Goal: Task Accomplishment & Management: Use online tool/utility

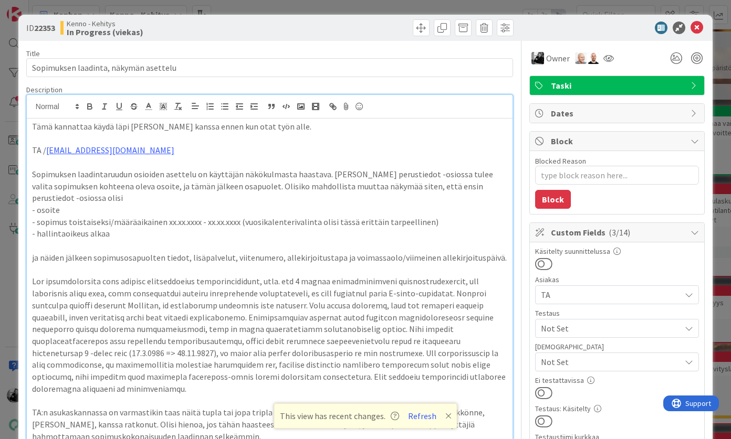
scroll to position [198, 0]
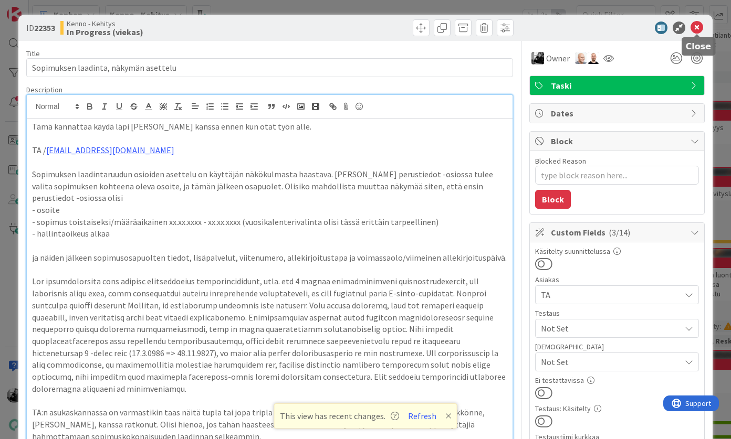
click at [695, 30] on icon at bounding box center [696, 28] width 13 height 13
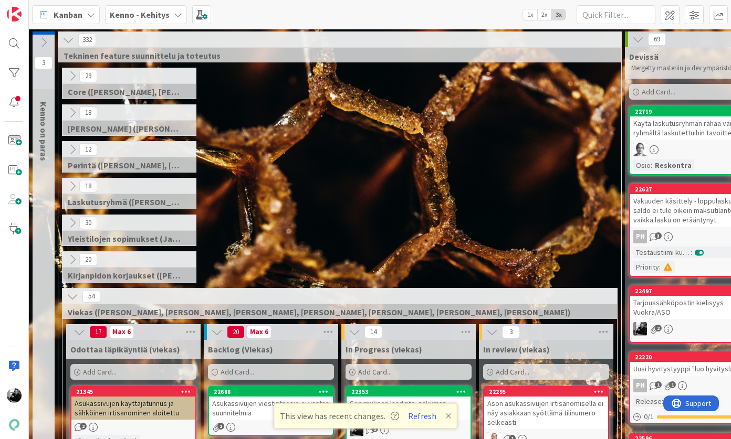
click at [71, 294] on icon at bounding box center [73, 297] width 12 height 12
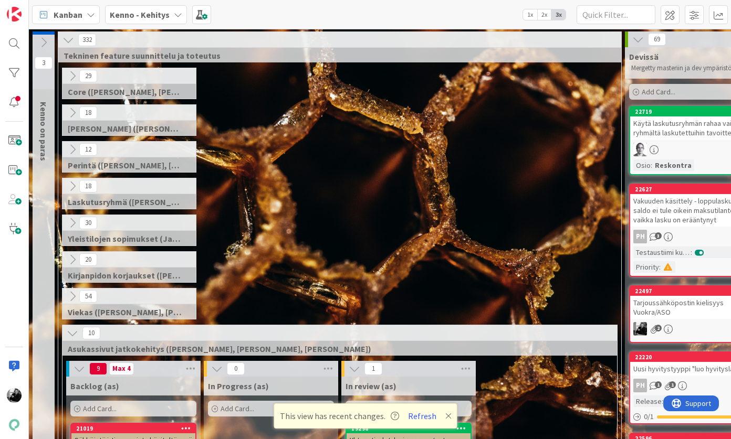
click at [69, 334] on icon at bounding box center [73, 334] width 12 height 12
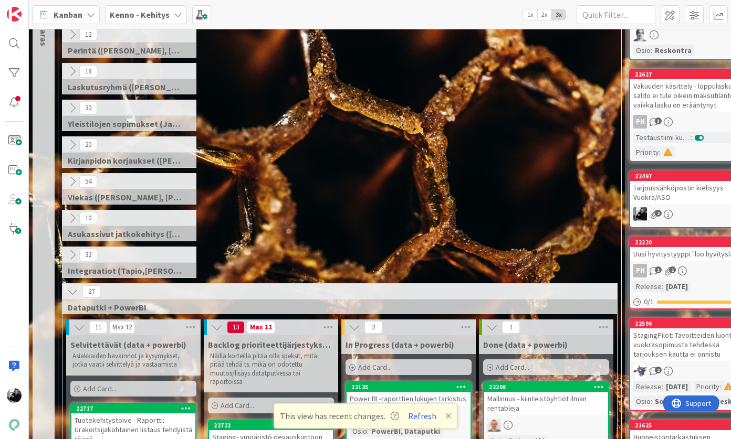
scroll to position [118, 0]
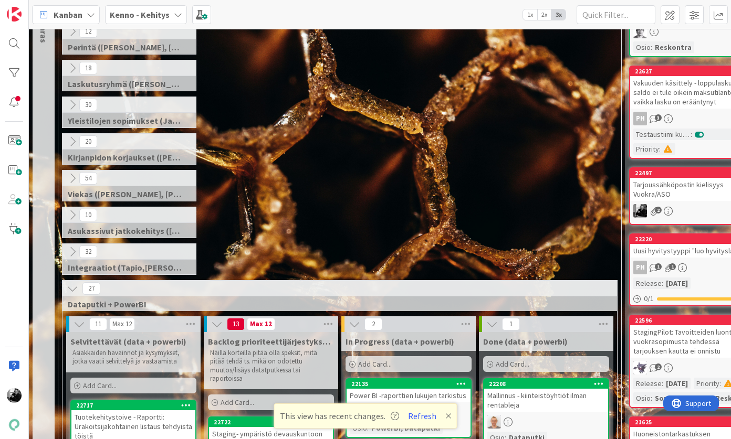
click at [73, 287] on icon at bounding box center [73, 289] width 12 height 12
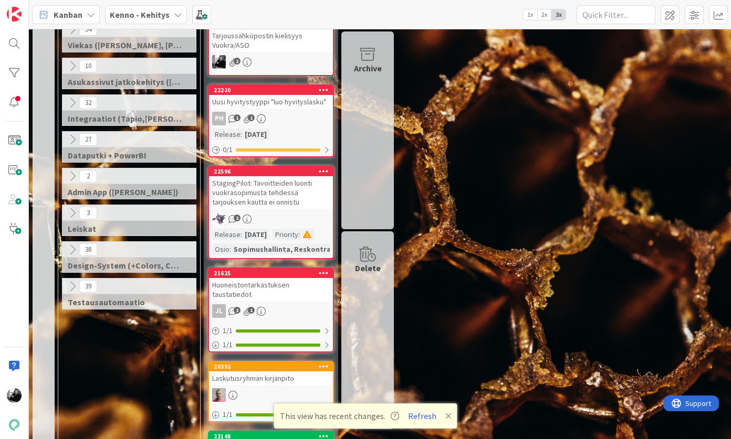
scroll to position [296, 0]
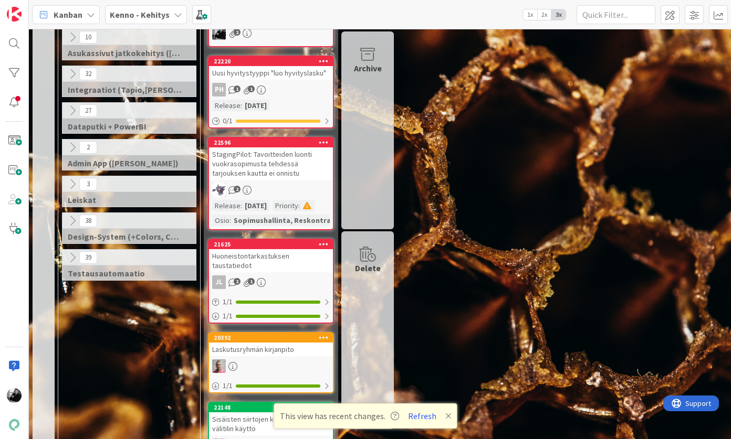
click at [73, 219] on icon at bounding box center [73, 221] width 12 height 12
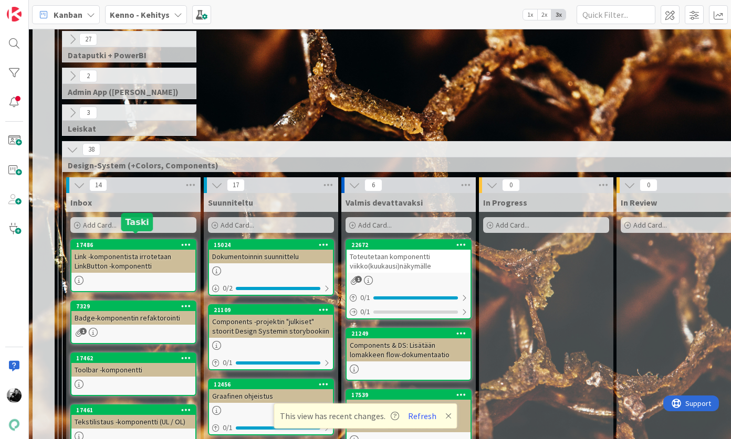
scroll to position [406, 0]
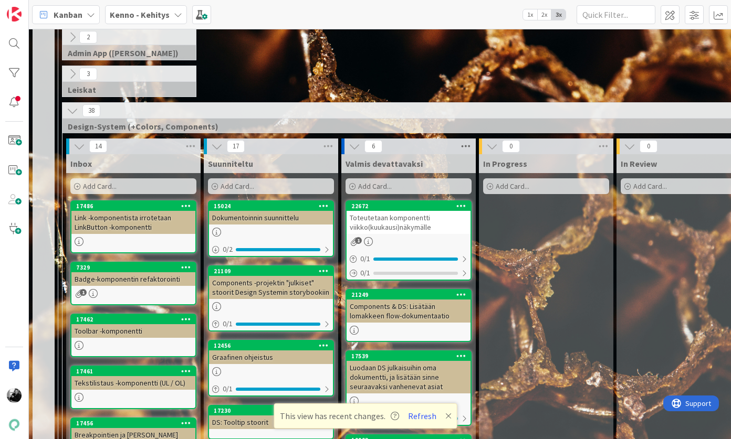
click at [467, 144] on icon at bounding box center [466, 147] width 14 height 16
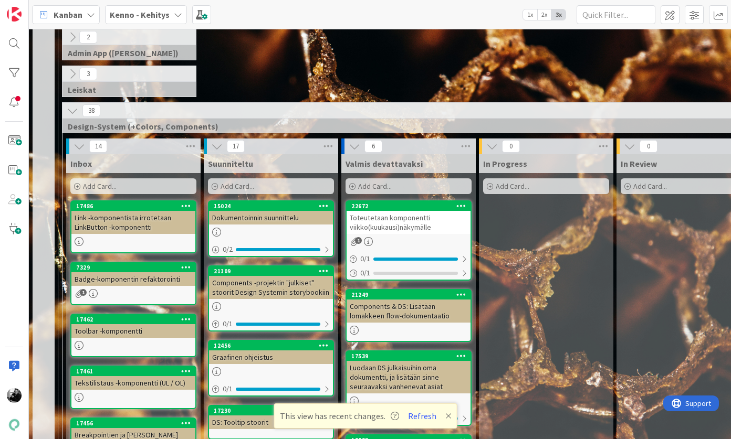
click at [502, 189] on span "Add Card..." at bounding box center [512, 186] width 34 height 9
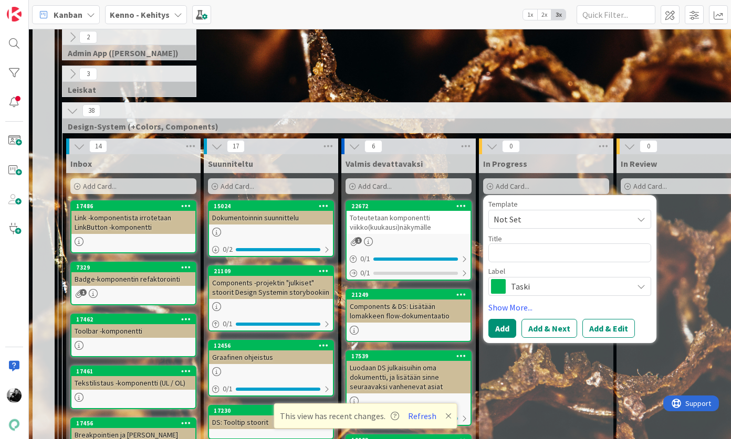
type textarea "x"
type textarea "L"
type textarea "x"
type textarea "Li"
type textarea "x"
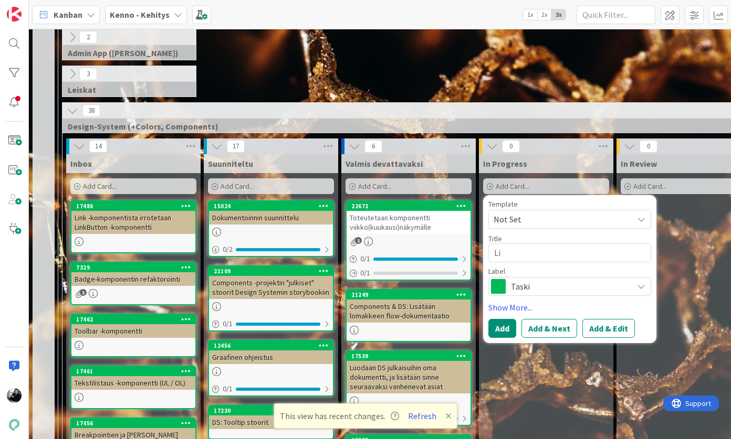
type textarea "Lis"
type textarea "x"
type textarea "Lisä"
type textarea "x"
type textarea "Lisää"
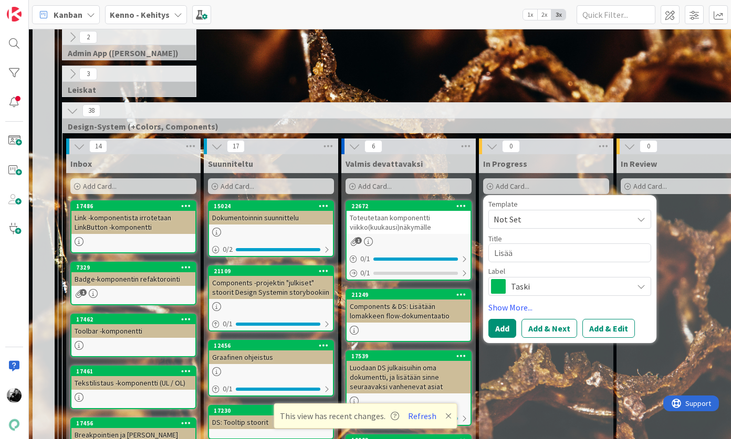
type textarea "x"
type textarea "Lisää"
type textarea "x"
type textarea "Lisää i"
type textarea "x"
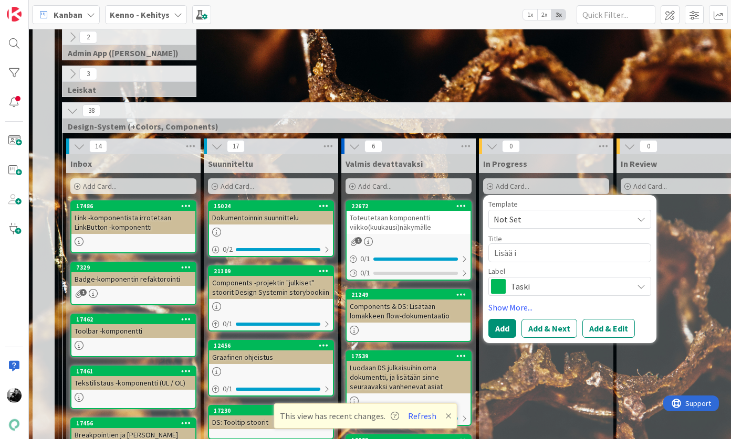
type textarea "Lisää ik"
type textarea "x"
type textarea "Lisää iko"
type textarea "x"
type textarea "Lisää ikon"
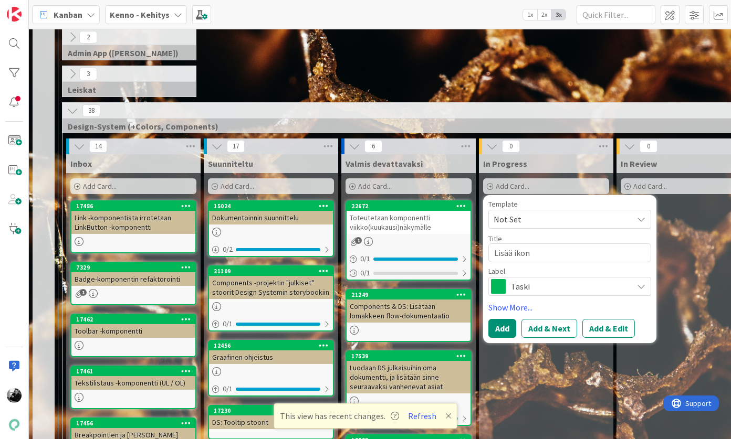
type textarea "x"
type textarea "Lisää ikoni"
type textarea "x"
type textarea "Lisää ikonit"
type textarea "x"
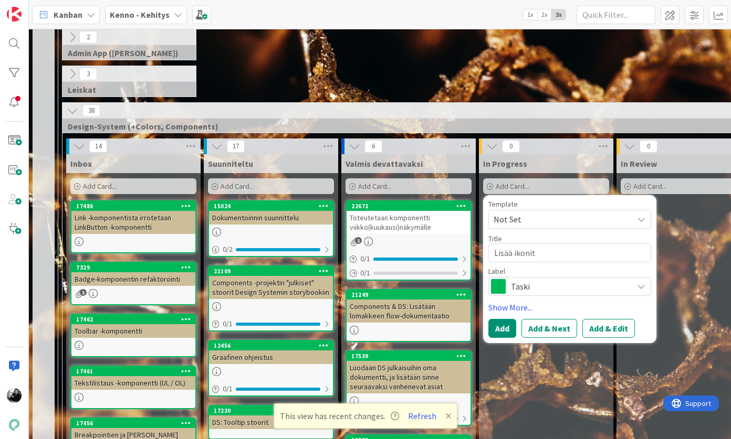
type textarea "Lisää ikonit"
type textarea "x"
type textarea "Lisää ikonit D"
type textarea "x"
type textarea "Lisää ikonit Dr"
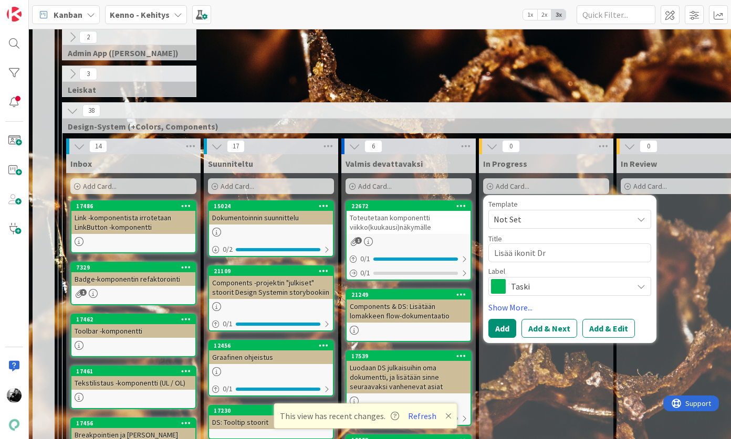
type textarea "x"
type textarea "Lisää ikonit Dro"
type textarea "x"
type textarea "Lisää ikonit Drop"
type textarea "x"
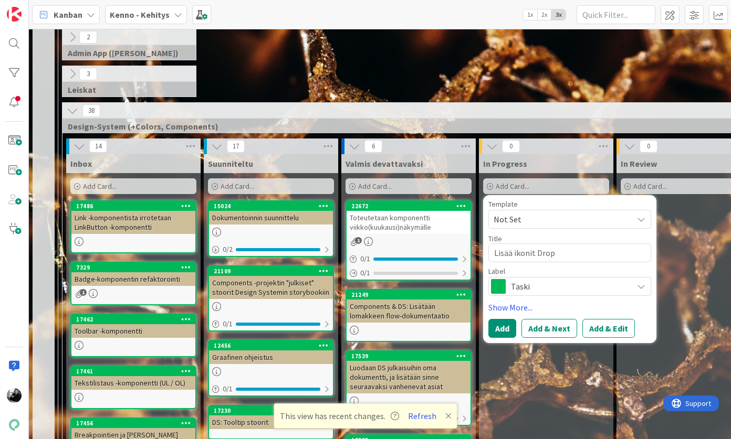
type textarea "Lisää ikonit Dropd"
type textarea "x"
type textarea "Lisää ikonit Dropdo"
type textarea "x"
type textarea "Lisää ikonit Dropdow"
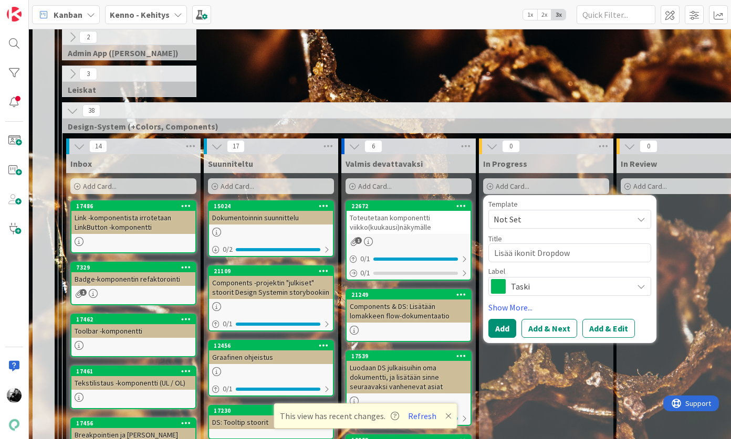
type textarea "x"
type textarea "Lisää ikonit Dropdown"
type textarea "x"
type textarea "Lisää ikonit Dropdown"
type textarea "x"
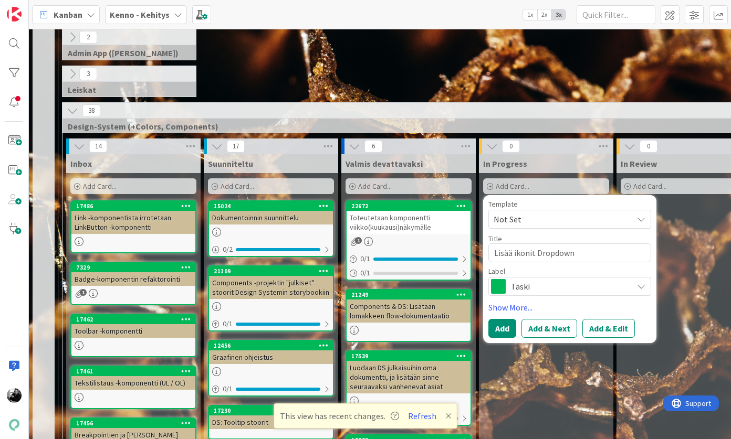
type textarea "Lisää ikonit Dropdown -"
type textarea "x"
type textarea "Lisää ikonit Dropdown -k"
type textarea "x"
type textarea "Lisää ikonit Dropdown -ko"
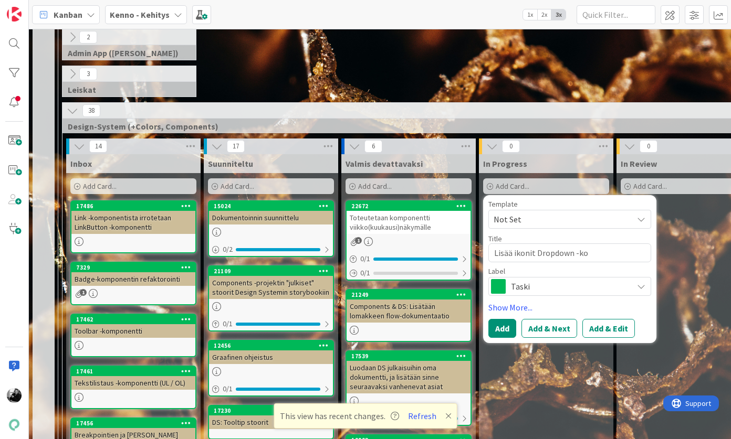
type textarea "x"
type textarea "Lisää ikonit Dropdown -kom"
type textarea "x"
type textarea "Lisää ikonit Dropdown -komp"
type textarea "x"
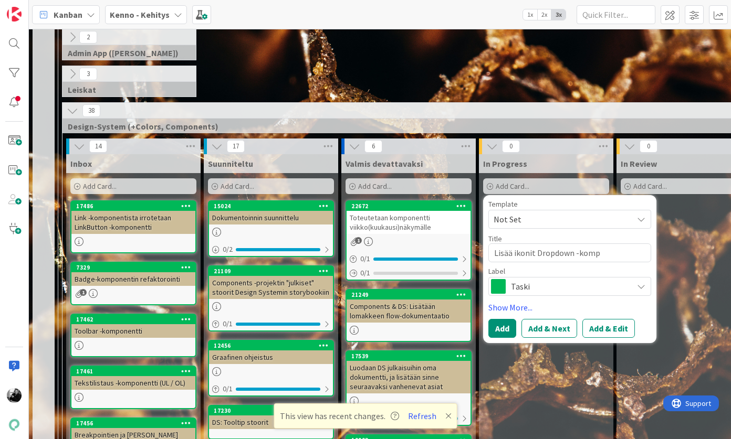
type textarea "Lisää ikonit Dropdown -kompo"
type textarea "x"
type textarea "Lisää ikonit Dropdown -kompon"
type textarea "x"
type textarea "Lisää ikonit Dropdown -komponen"
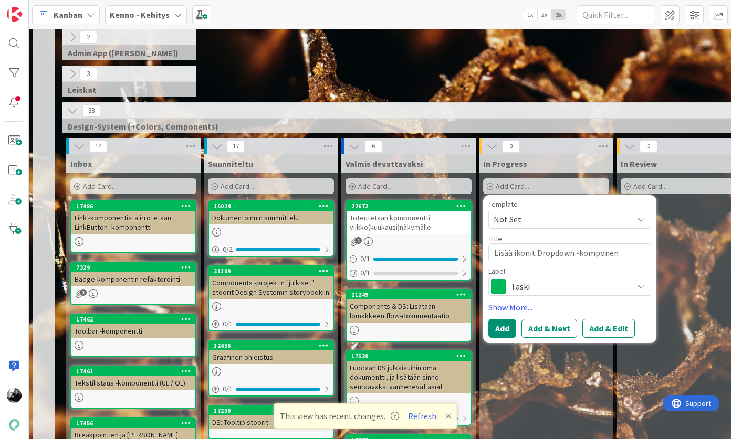
type textarea "x"
type textarea "Lisää ikonit Dropdown -komponent"
type textarea "x"
type textarea "Lisää ikonit Dropdown -komponentti"
type textarea "x"
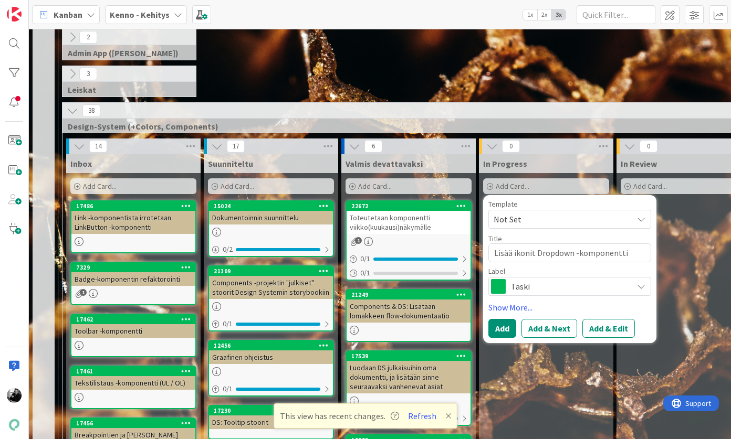
type textarea "Lisää ikonit Dropdown -komponenttii"
type textarea "x"
type textarea "Lisää ikonit Dropdown -komponenttiin"
click at [501, 325] on button "Add" at bounding box center [502, 328] width 28 height 19
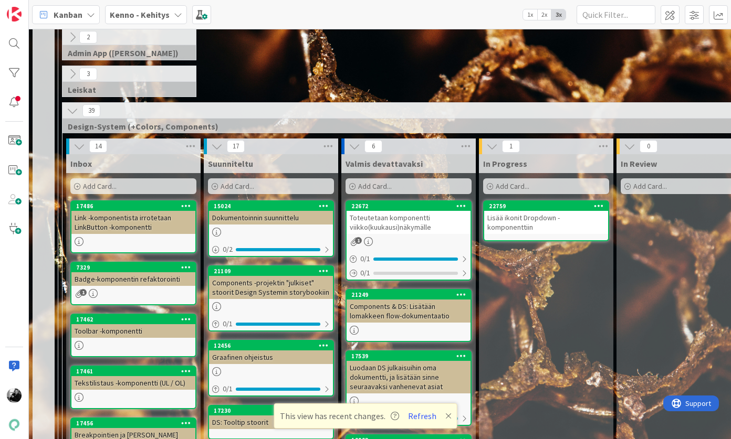
click at [540, 222] on div "Lisää ikonit Dropdown -komponenttiin" at bounding box center [546, 222] width 124 height 23
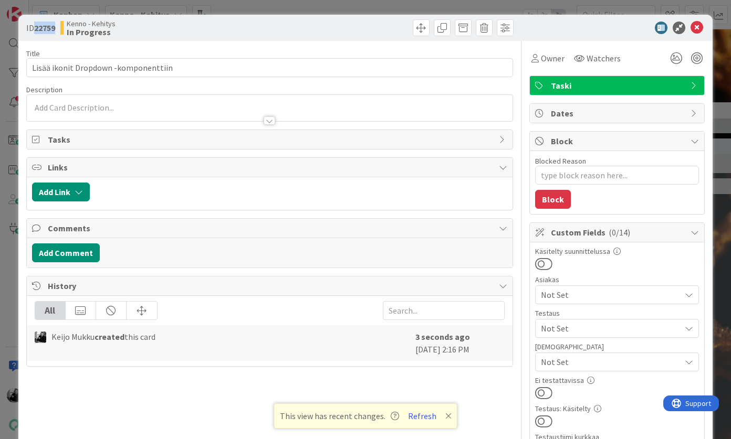
drag, startPoint x: 56, startPoint y: 27, endPoint x: 36, endPoint y: 28, distance: 20.0
click at [36, 28] on b "22759" at bounding box center [44, 28] width 21 height 10
copy b "22759"
click at [546, 58] on span "Owner" at bounding box center [553, 58] width 24 height 13
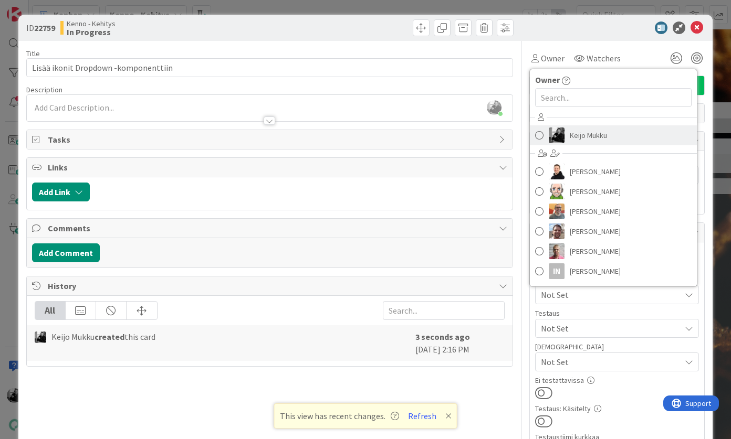
click at [575, 138] on span "Keijo Mukku" at bounding box center [587, 136] width 37 height 16
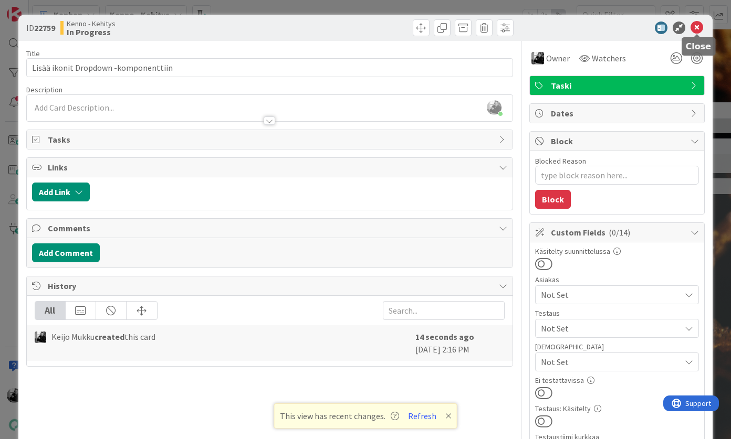
click at [696, 31] on icon at bounding box center [696, 28] width 13 height 13
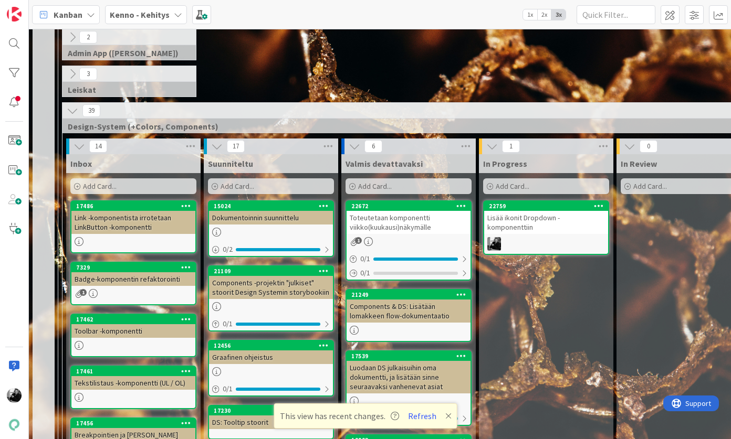
click at [547, 225] on div "Lisää ikonit Dropdown -komponenttiin" at bounding box center [546, 222] width 124 height 23
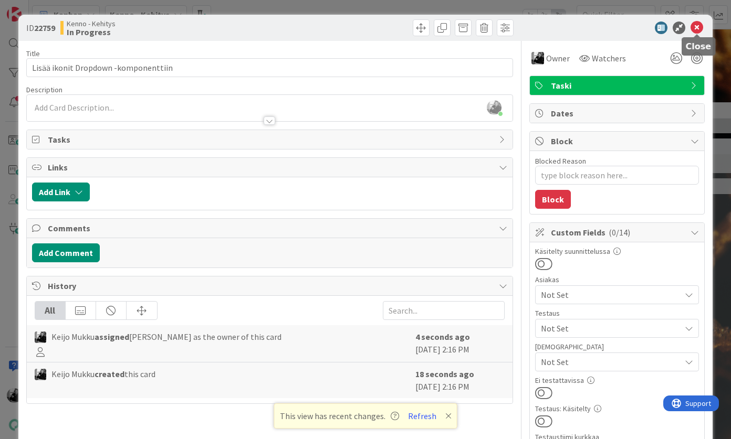
click at [700, 27] on icon at bounding box center [696, 28] width 13 height 13
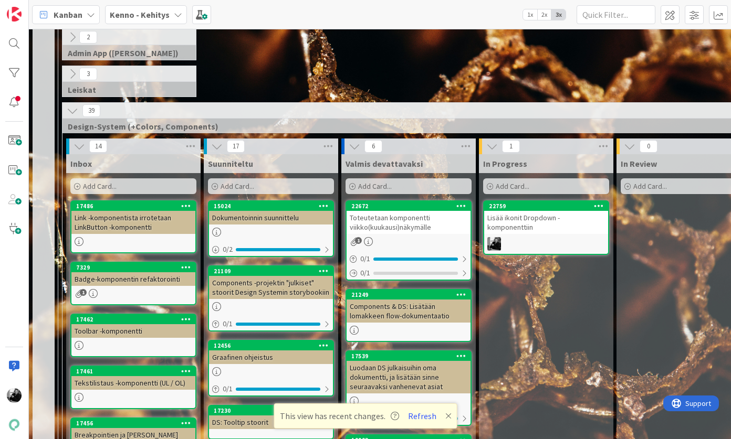
click at [530, 225] on div "Lisää ikonit Dropdown -komponenttiin" at bounding box center [546, 222] width 124 height 23
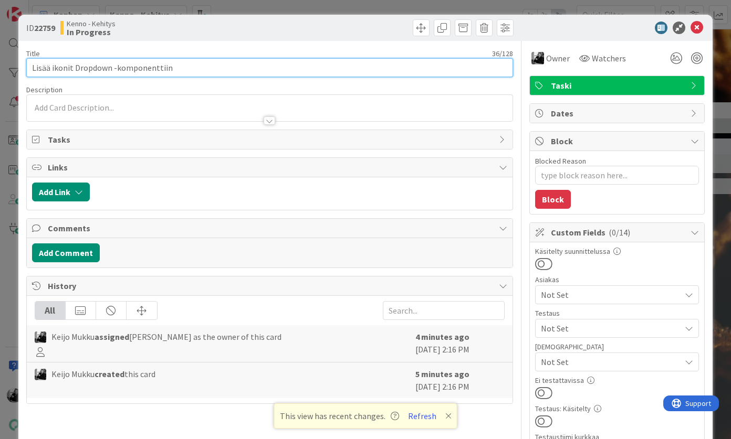
drag, startPoint x: 185, startPoint y: 66, endPoint x: -28, endPoint y: 60, distance: 213.2
click at [0, 60] on html "Kanban Kenno - Kehitys 1x 2x 3x 3 Kenno on paras 334 Tekninen feature suunnitte…" at bounding box center [365, 219] width 731 height 439
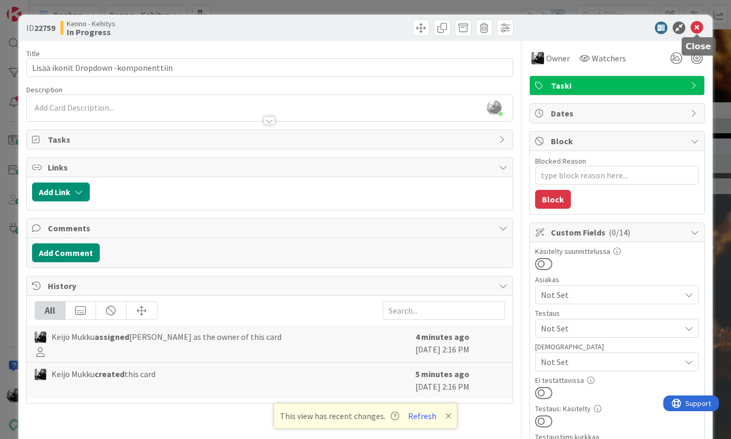
click at [694, 22] on icon at bounding box center [696, 28] width 13 height 13
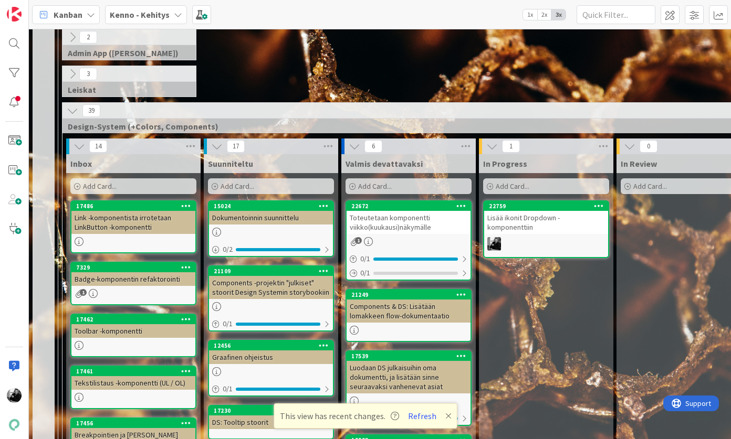
click at [560, 224] on div "Lisää ikonit Dropdown -komponenttiin" at bounding box center [546, 222] width 124 height 23
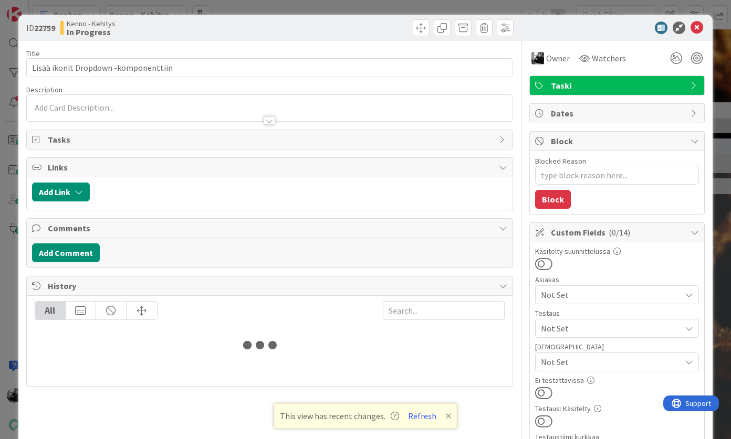
type textarea "x"
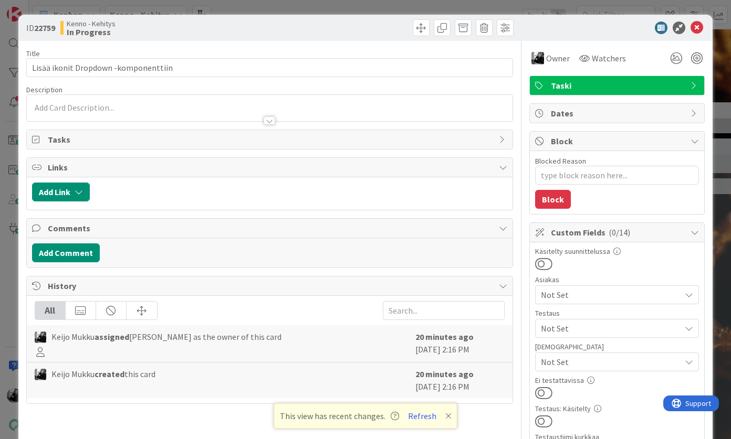
click at [234, 102] on div at bounding box center [270, 108] width 486 height 26
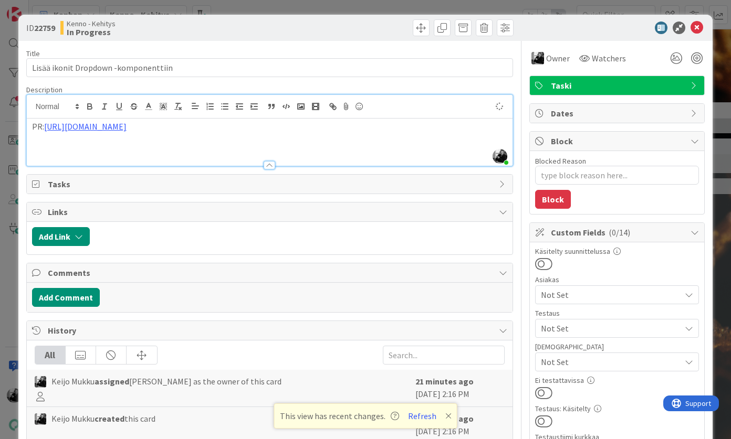
type textarea "x"
click at [694, 26] on icon at bounding box center [696, 28] width 13 height 13
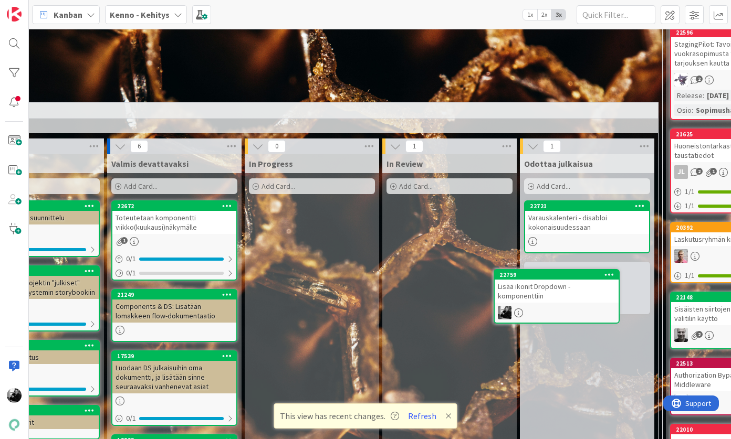
scroll to position [406, 236]
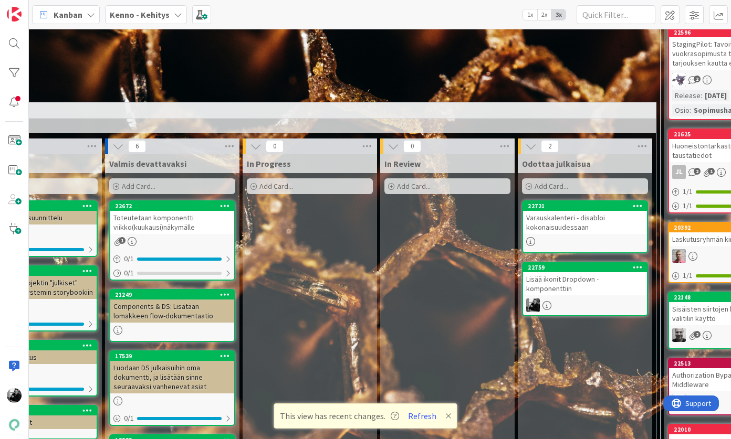
drag, startPoint x: 449, startPoint y: 204, endPoint x: 646, endPoint y: 3, distance: 281.0
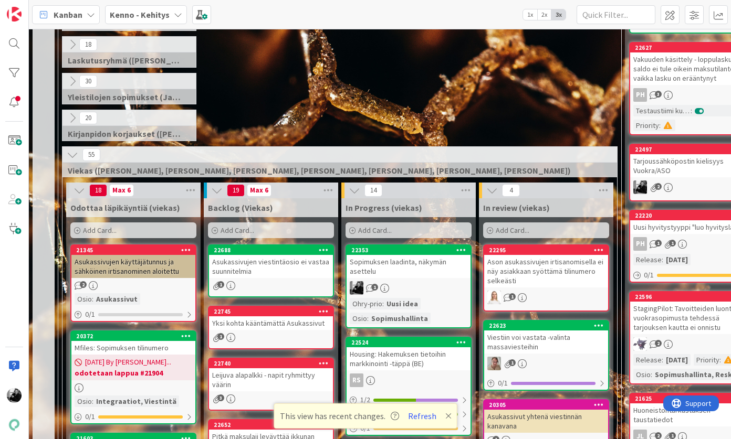
scroll to position [141, 0]
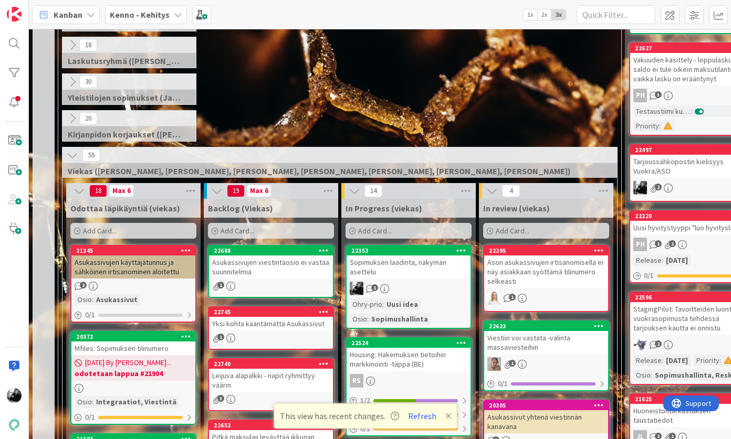
click at [409, 275] on div "Sopimuksen laadinta, näkymän asettelu" at bounding box center [408, 267] width 124 height 23
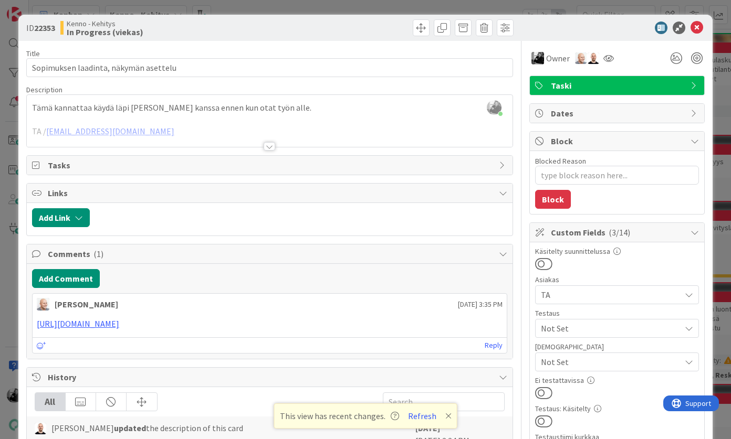
click at [271, 145] on div at bounding box center [269, 146] width 12 height 8
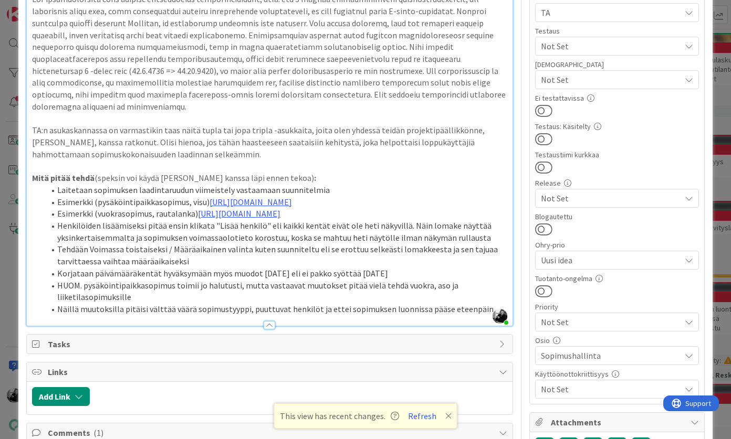
scroll to position [292, 0]
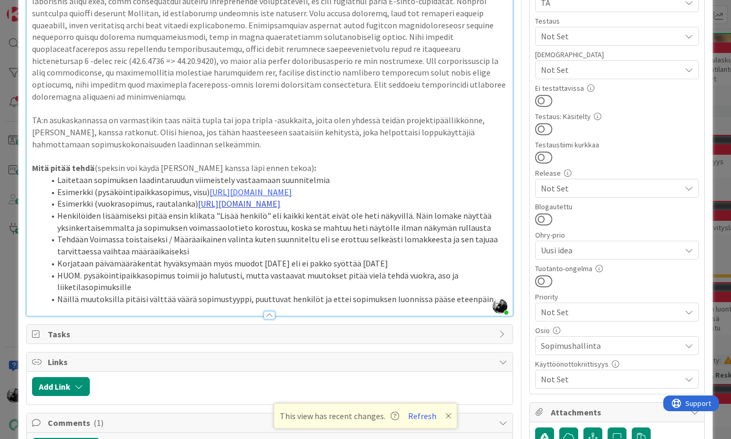
click at [280, 209] on link "[URL][DOMAIN_NAME]" at bounding box center [239, 203] width 82 height 10
click at [283, 150] on p at bounding box center [269, 156] width 475 height 12
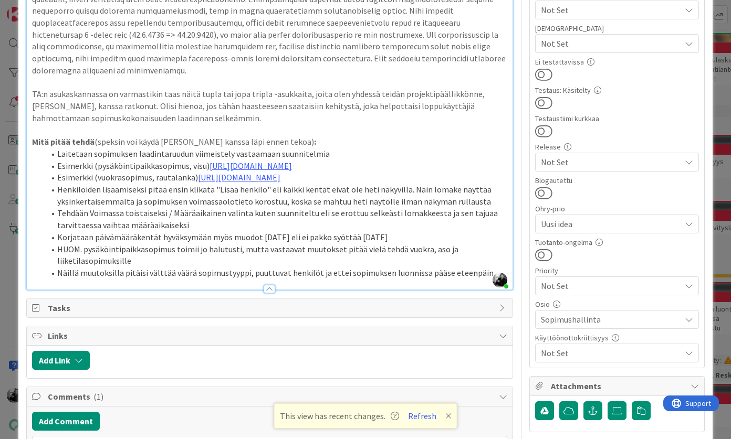
scroll to position [320, 0]
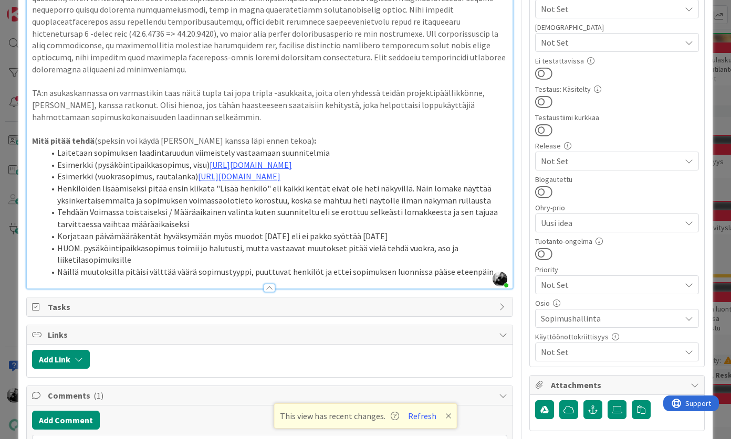
click at [483, 278] on li "Näillä muutoksilla pitäisi välttää väärä sopimustyyppi, puuttuvat henkilöt ja e…" at bounding box center [276, 272] width 462 height 12
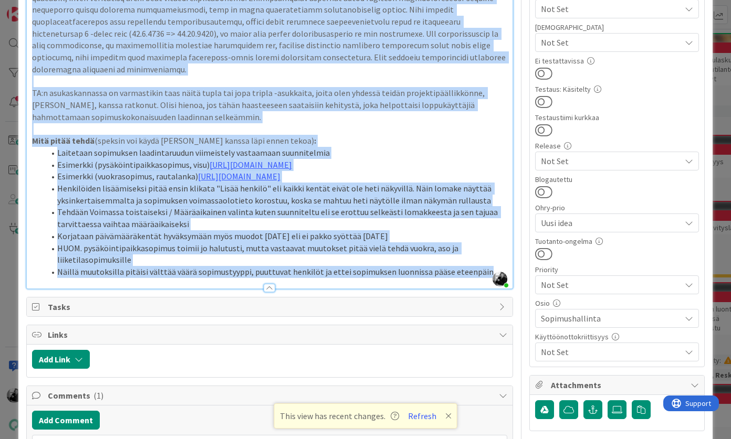
copy div "Lore ipsumdolo sitam cons Adipis elitse doeiu tem inci utla etdo. MA / aliqu.en…"
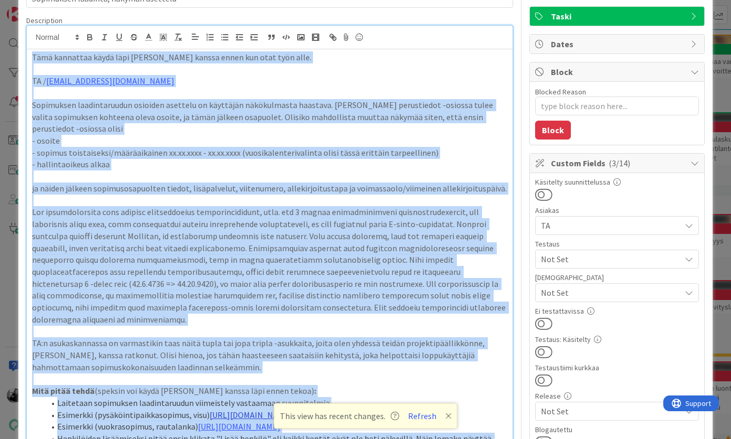
scroll to position [0, 0]
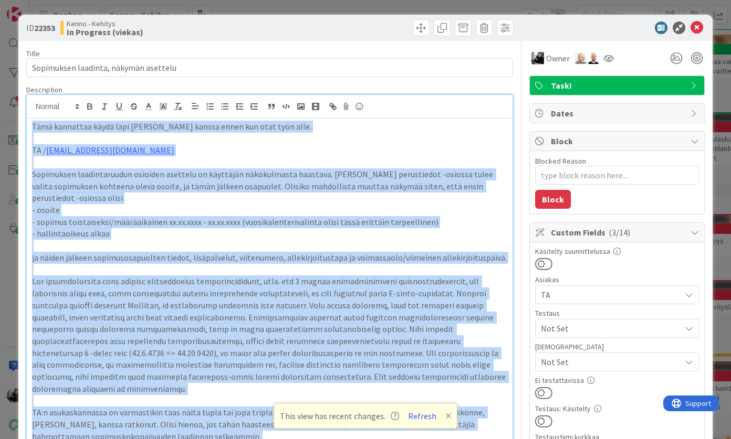
click at [372, 162] on p at bounding box center [269, 162] width 475 height 12
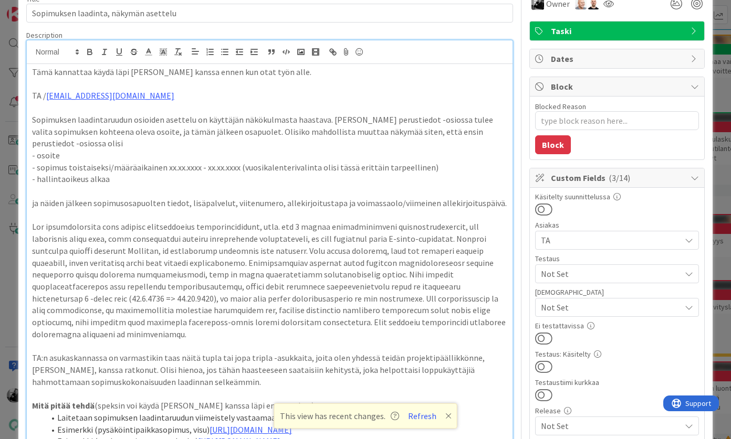
scroll to position [81, 0]
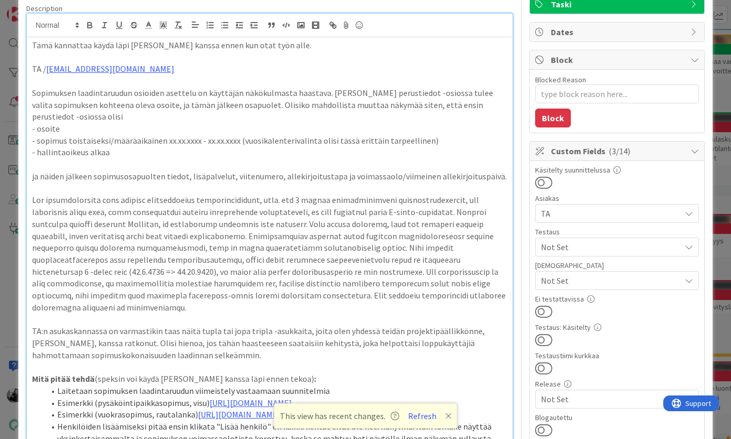
click at [133, 146] on p "- hallintaoikeus alkaa" at bounding box center [269, 152] width 475 height 12
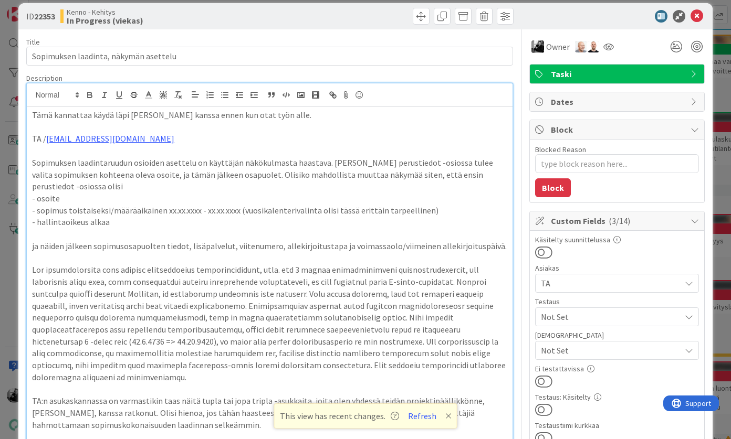
type textarea "x"
